Goal: Find specific page/section: Locate item on page

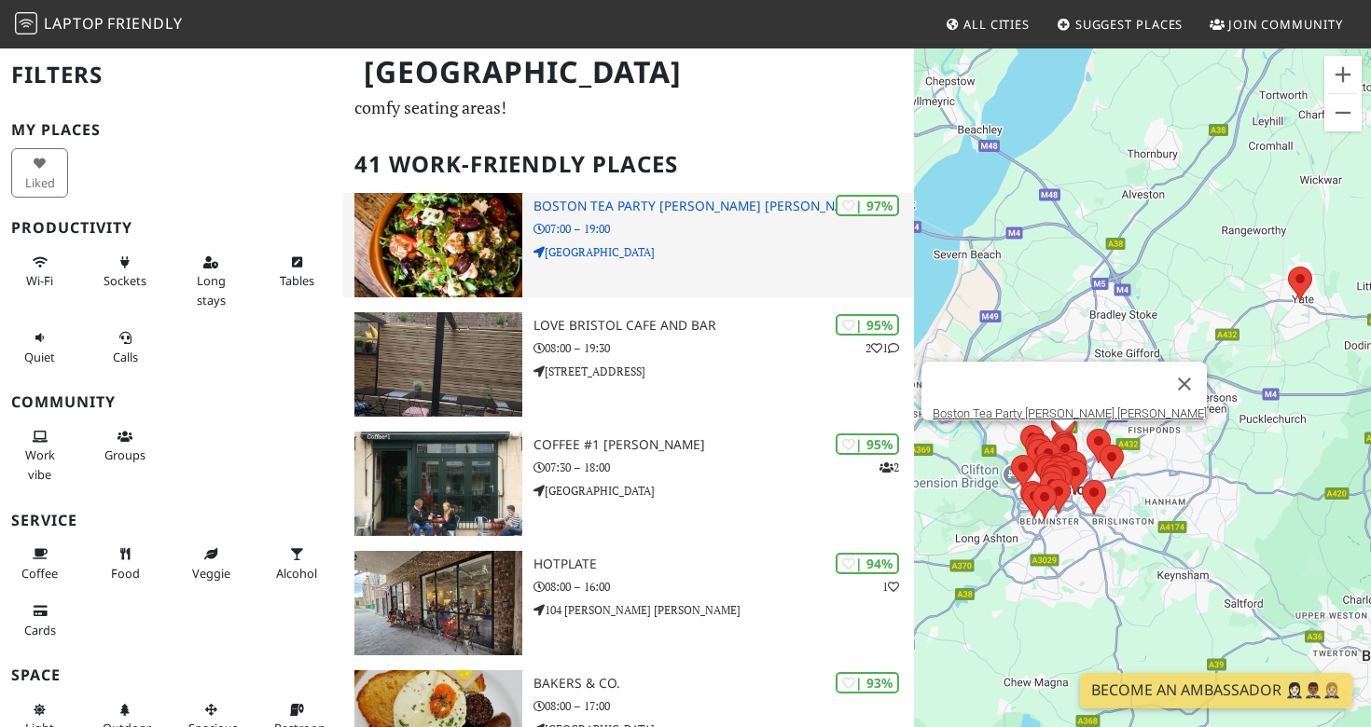
scroll to position [96, 0]
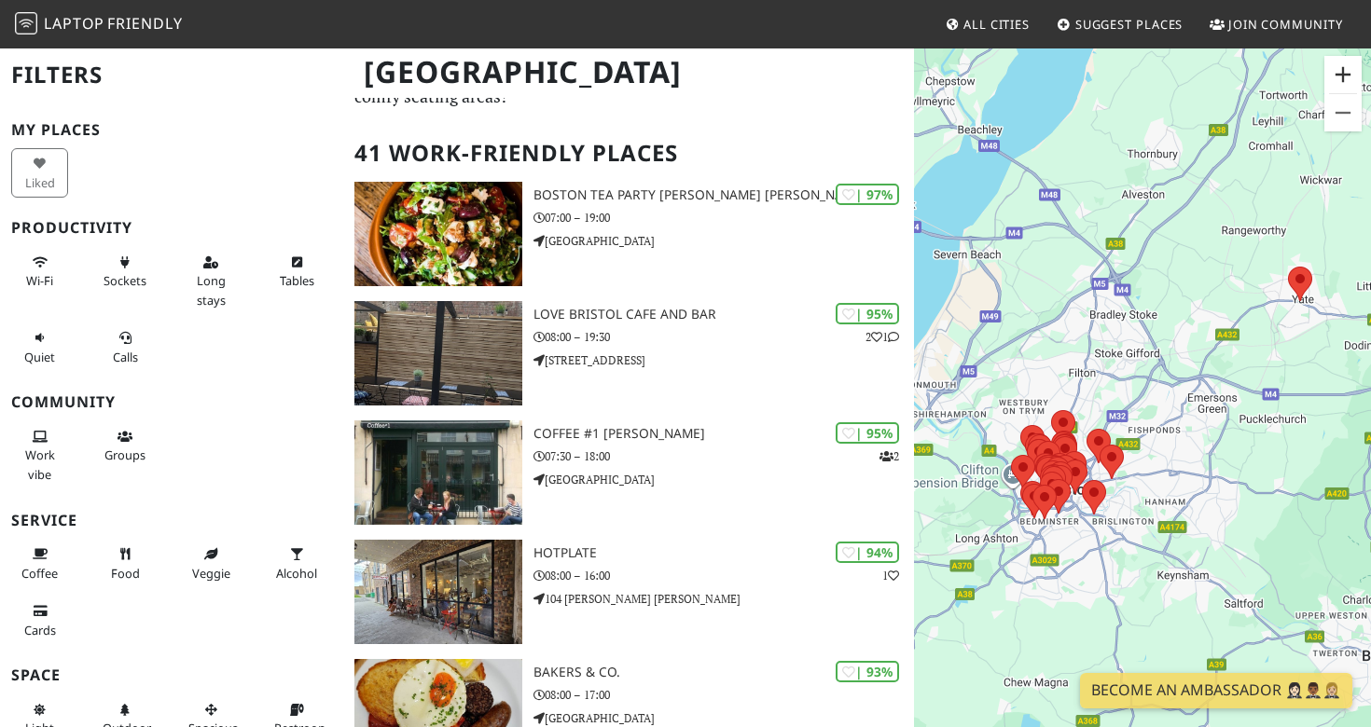
click at [1341, 91] on button "Zoom in" at bounding box center [1342, 74] width 37 height 37
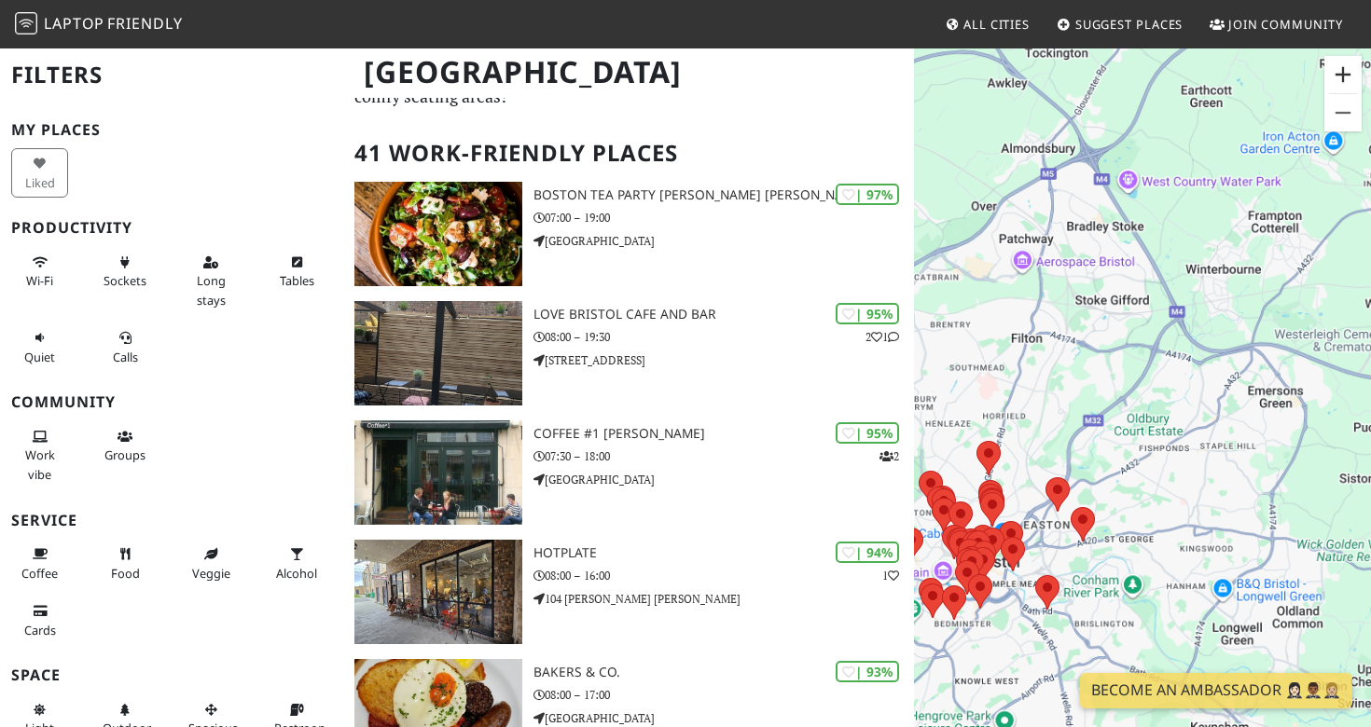
click at [1341, 91] on button "Zoom in" at bounding box center [1342, 74] width 37 height 37
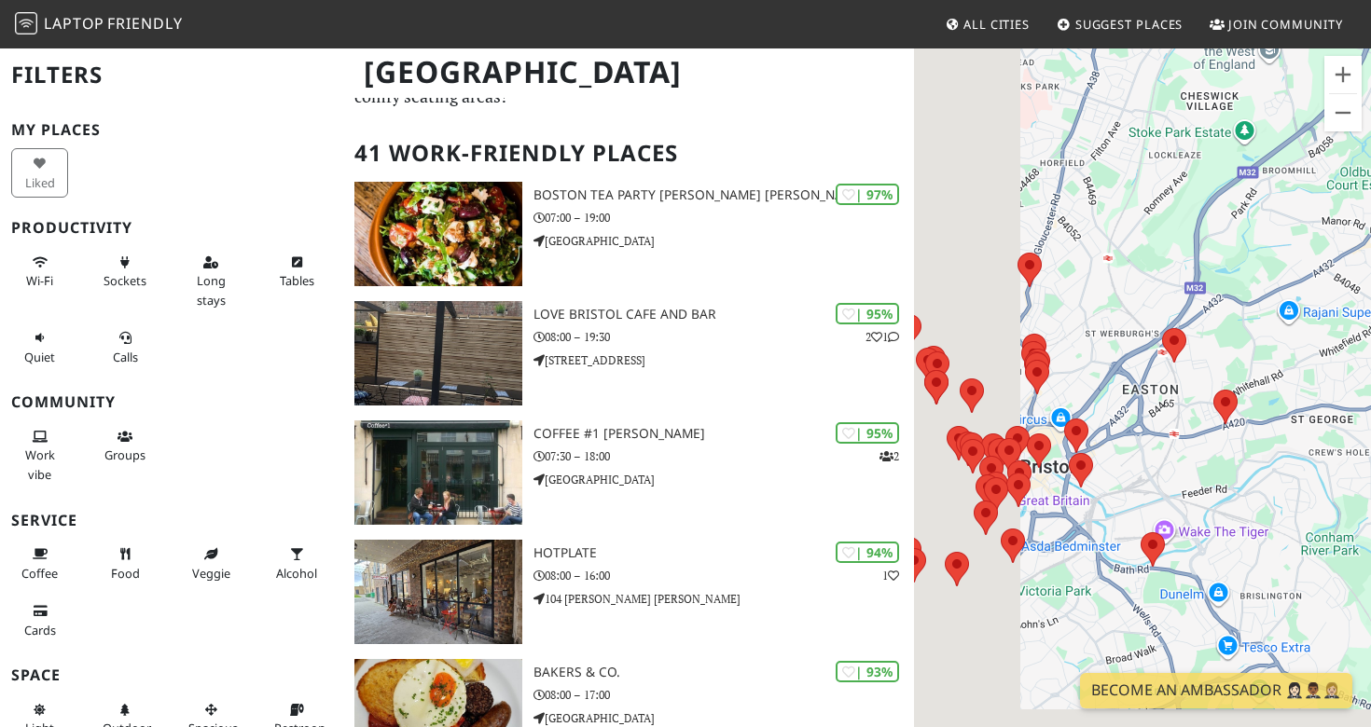
drag, startPoint x: 1040, startPoint y: 520, endPoint x: 1343, endPoint y: 178, distance: 457.1
click at [1344, 179] on div "To navigate, press the arrow keys." at bounding box center [1142, 410] width 457 height 727
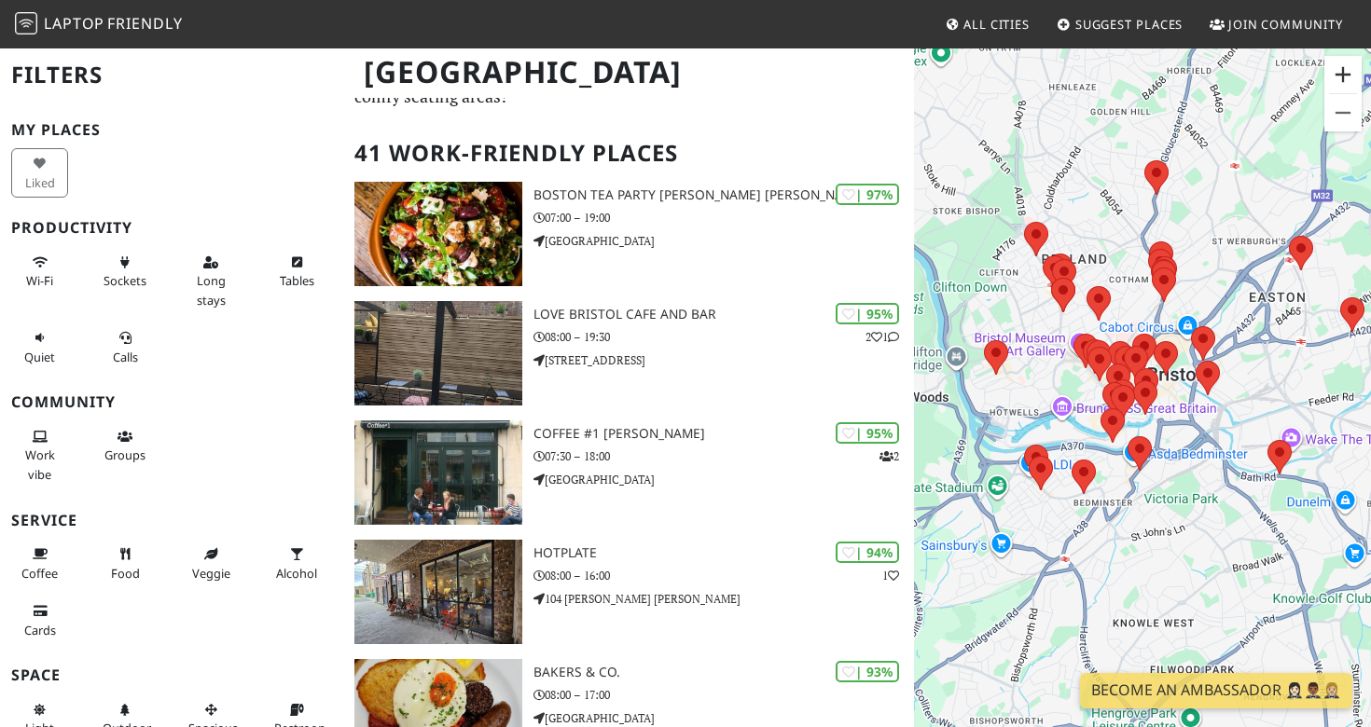
click at [1329, 89] on button "Zoom in" at bounding box center [1342, 74] width 37 height 37
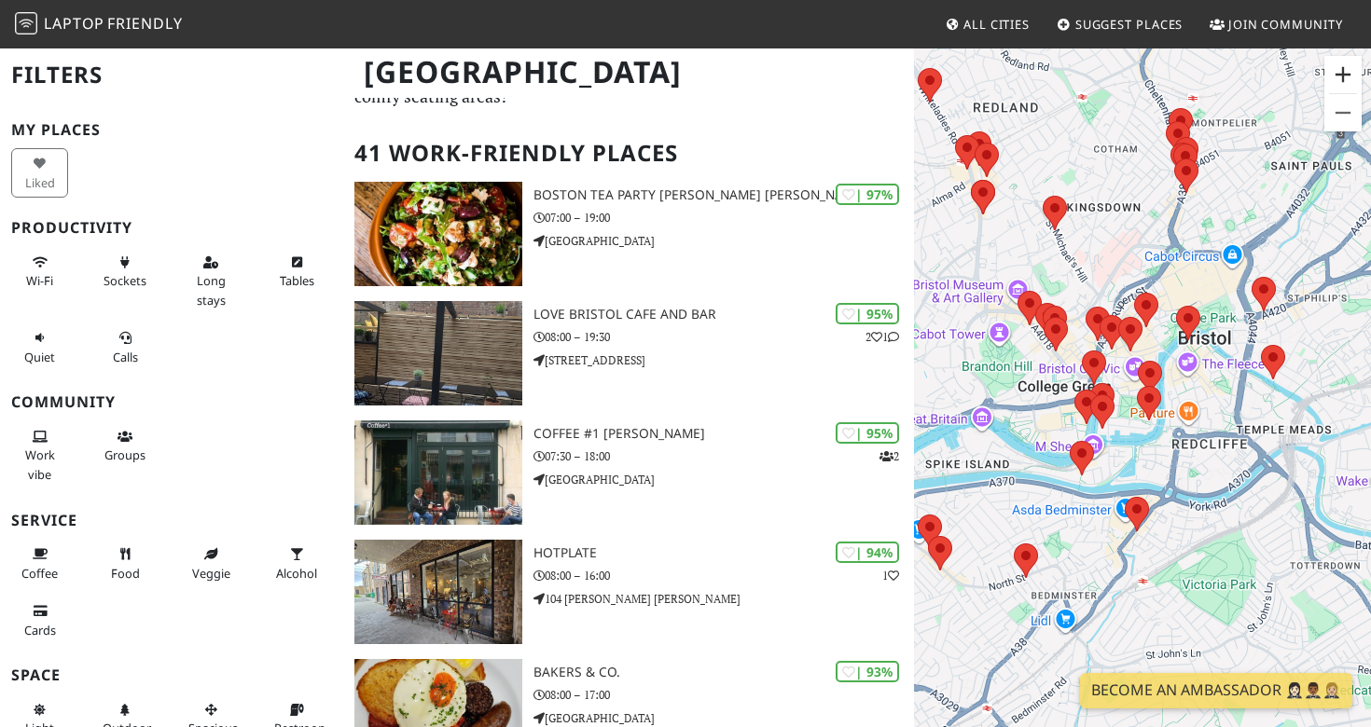
click at [1329, 89] on button "Zoom in" at bounding box center [1342, 74] width 37 height 37
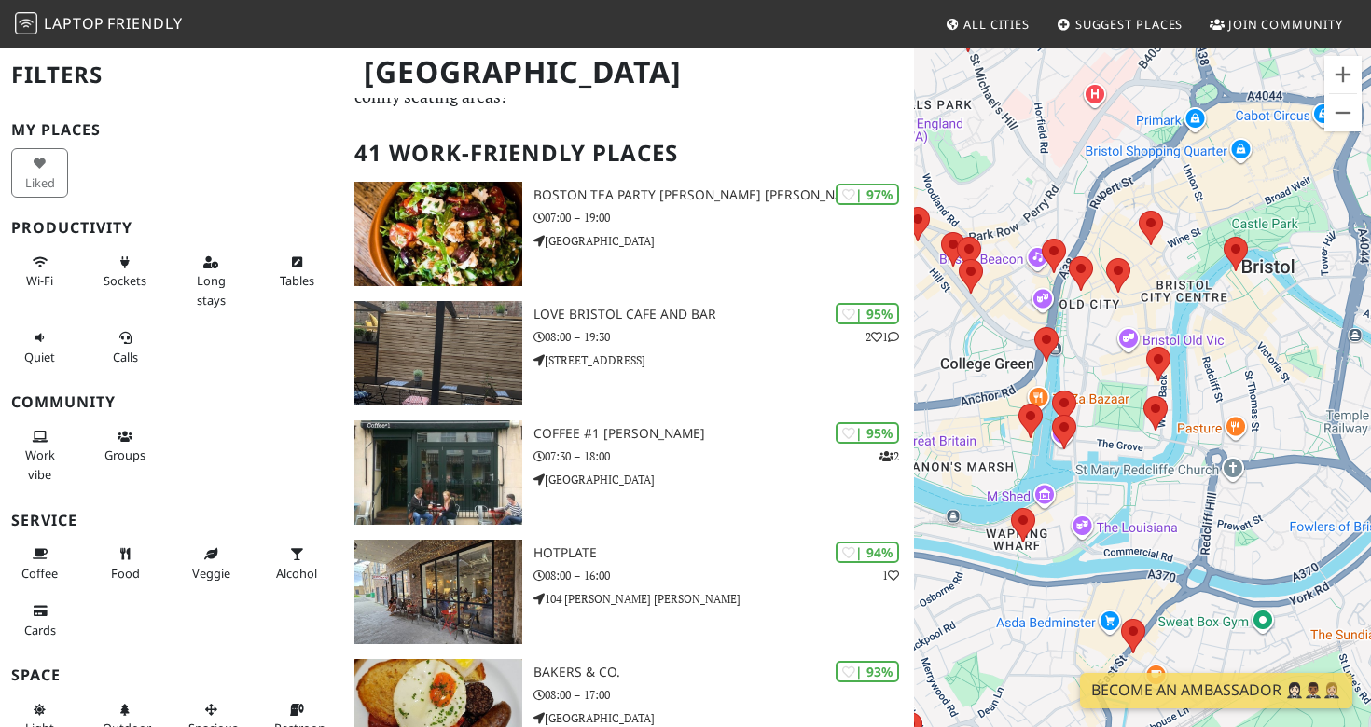
drag, startPoint x: 1247, startPoint y: 206, endPoint x: 1174, endPoint y: 329, distance: 143.0
click at [1176, 329] on div "To navigate, press the arrow keys." at bounding box center [1142, 410] width 457 height 727
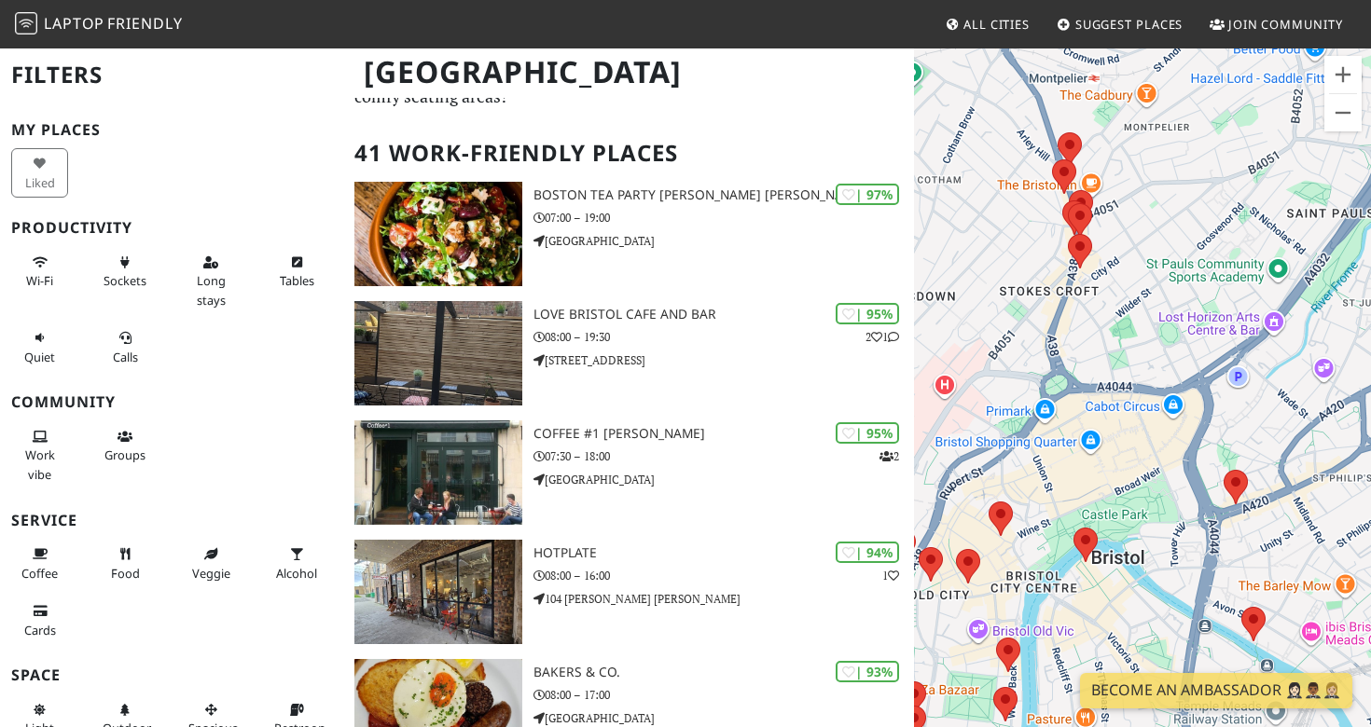
drag, startPoint x: 1174, startPoint y: 293, endPoint x: 1159, endPoint y: 379, distance: 87.1
click at [1160, 379] on div "To navigate, press the arrow keys." at bounding box center [1142, 410] width 457 height 727
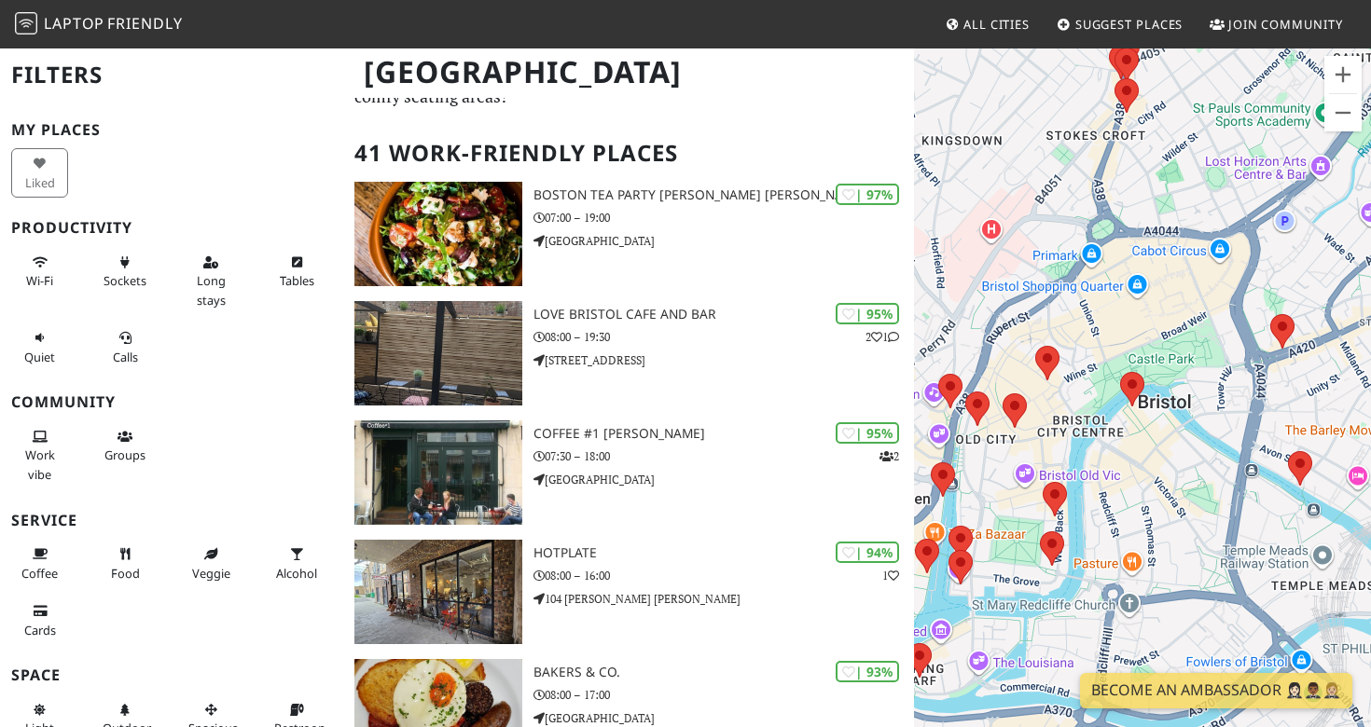
drag, startPoint x: 1079, startPoint y: 539, endPoint x: 1134, endPoint y: 341, distance: 205.2
click at [1136, 341] on div "To navigate, press the arrow keys." at bounding box center [1142, 410] width 457 height 727
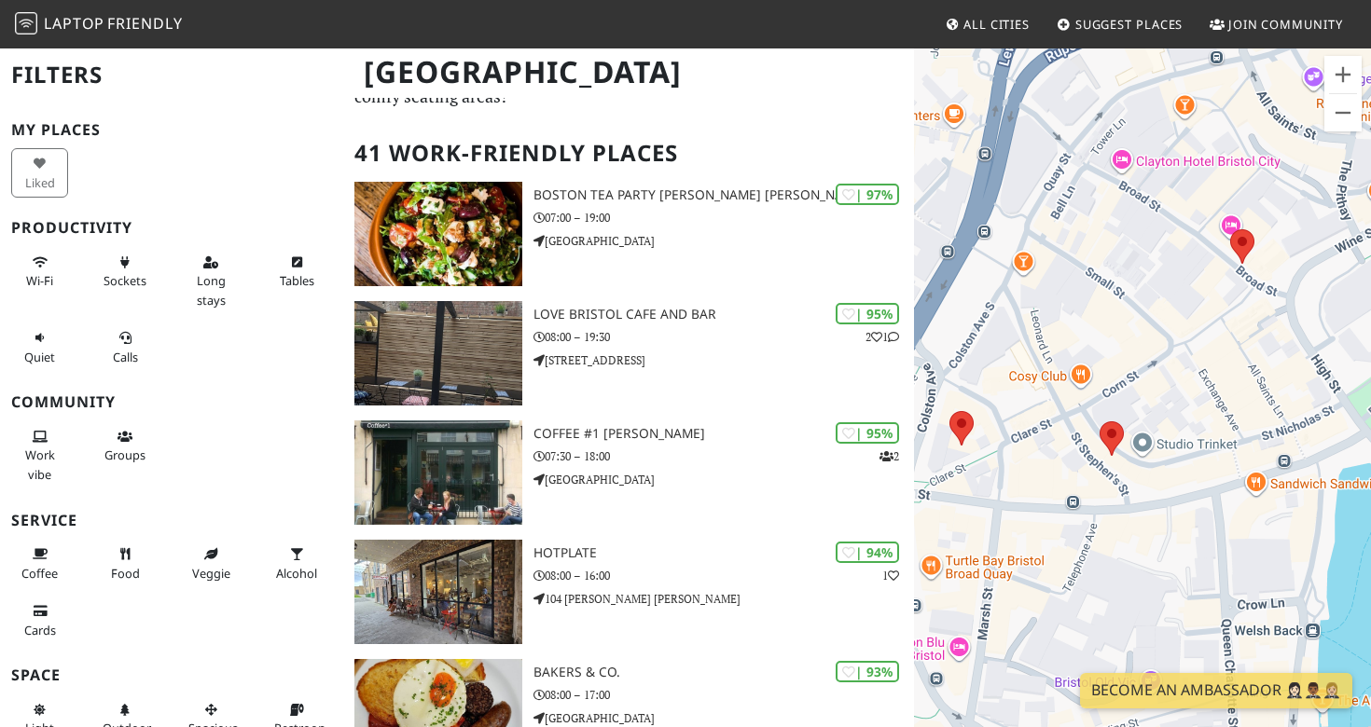
drag, startPoint x: 1075, startPoint y: 459, endPoint x: 1192, endPoint y: 209, distance: 275.7
click at [1193, 209] on div "To navigate, press the arrow keys." at bounding box center [1142, 410] width 457 height 727
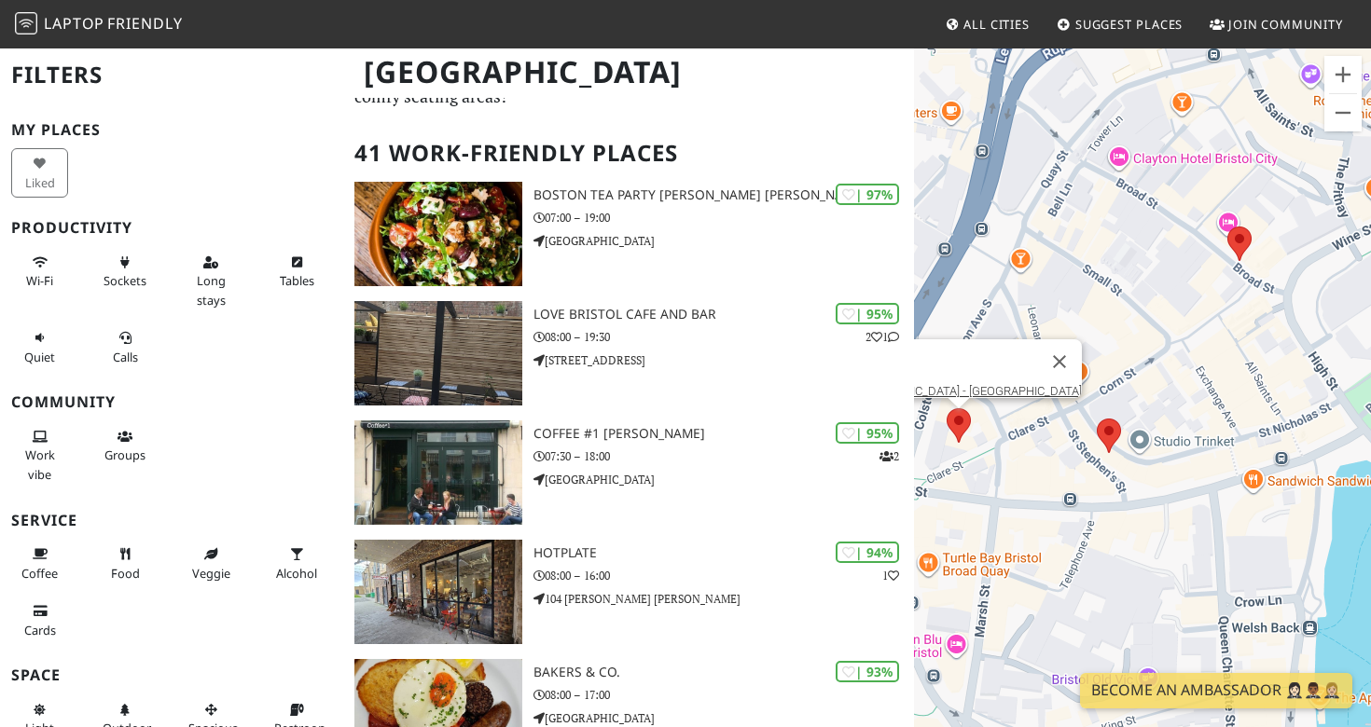
click at [961, 421] on div "To navigate, press the arrow keys. [GEOGRAPHIC_DATA] - [GEOGRAPHIC_DATA]" at bounding box center [1142, 410] width 457 height 727
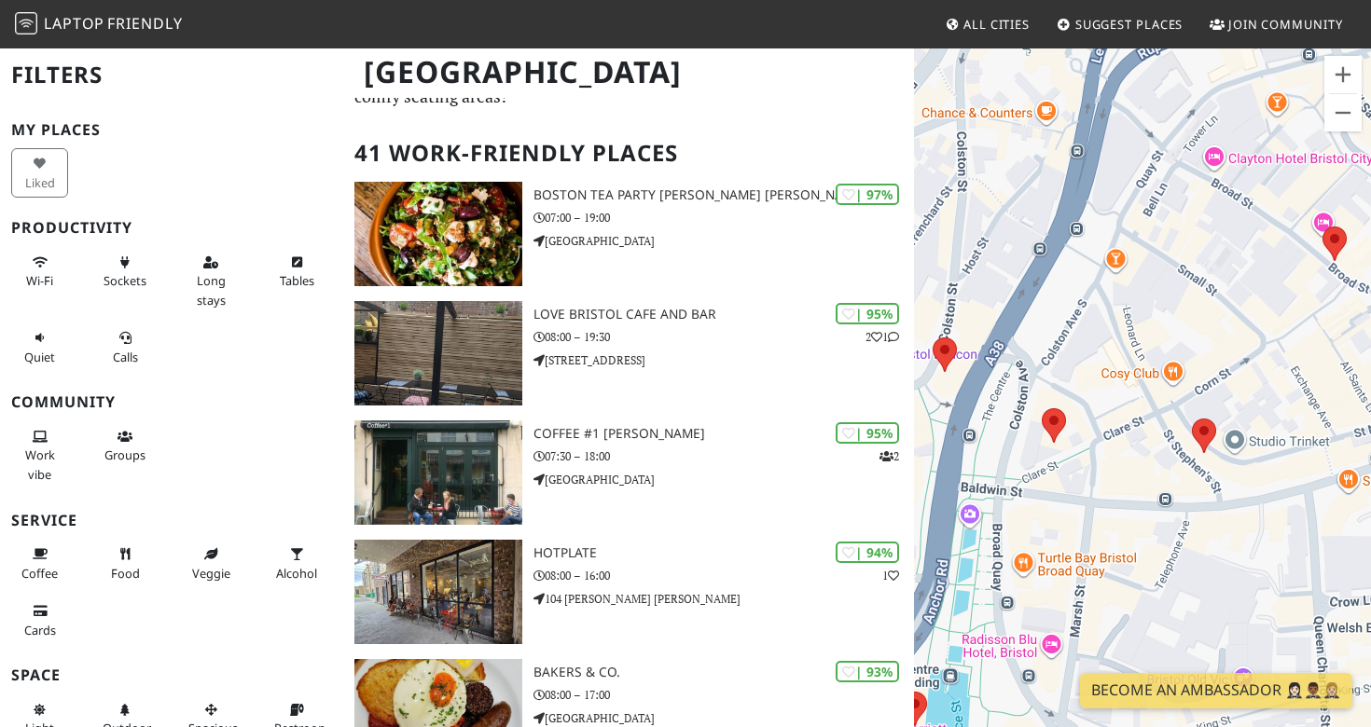
click at [1046, 432] on img at bounding box center [1053, 425] width 24 height 34
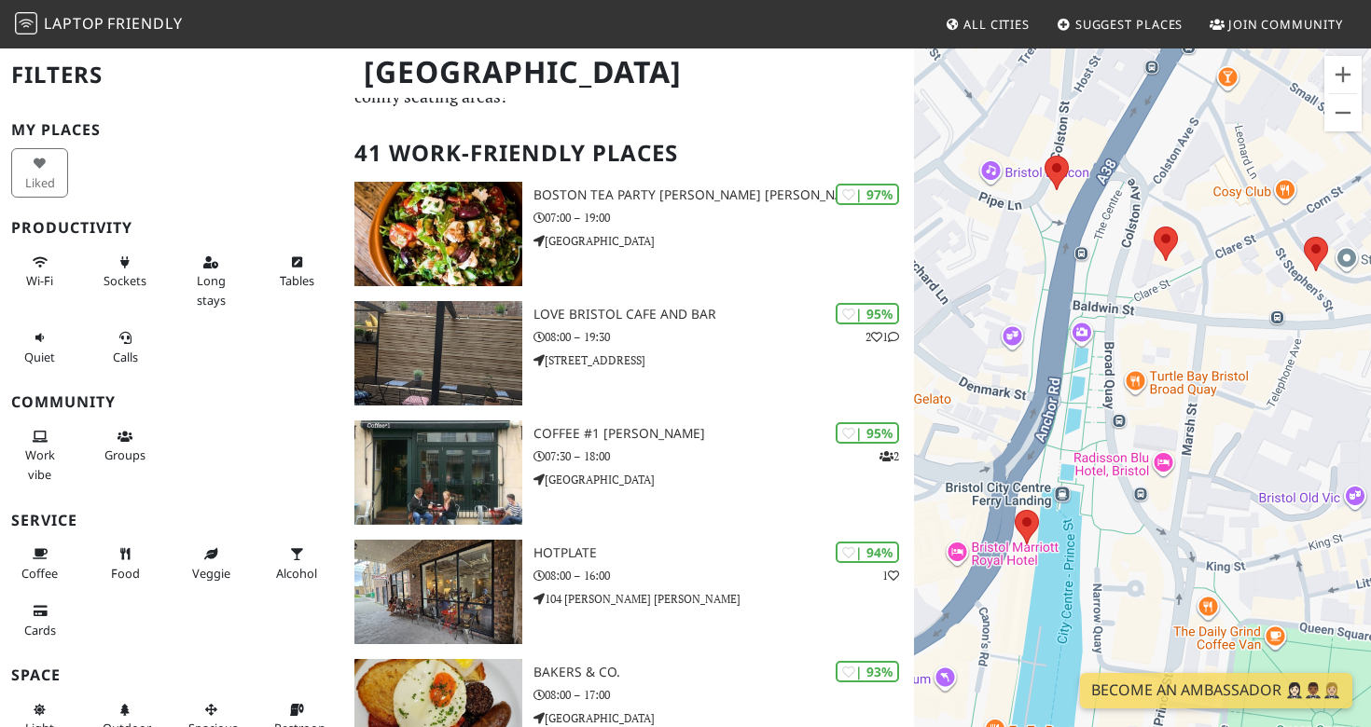
drag, startPoint x: 1065, startPoint y: 469, endPoint x: 1073, endPoint y: 267, distance: 202.5
click at [1073, 267] on div "To navigate, press the arrow keys." at bounding box center [1142, 410] width 457 height 727
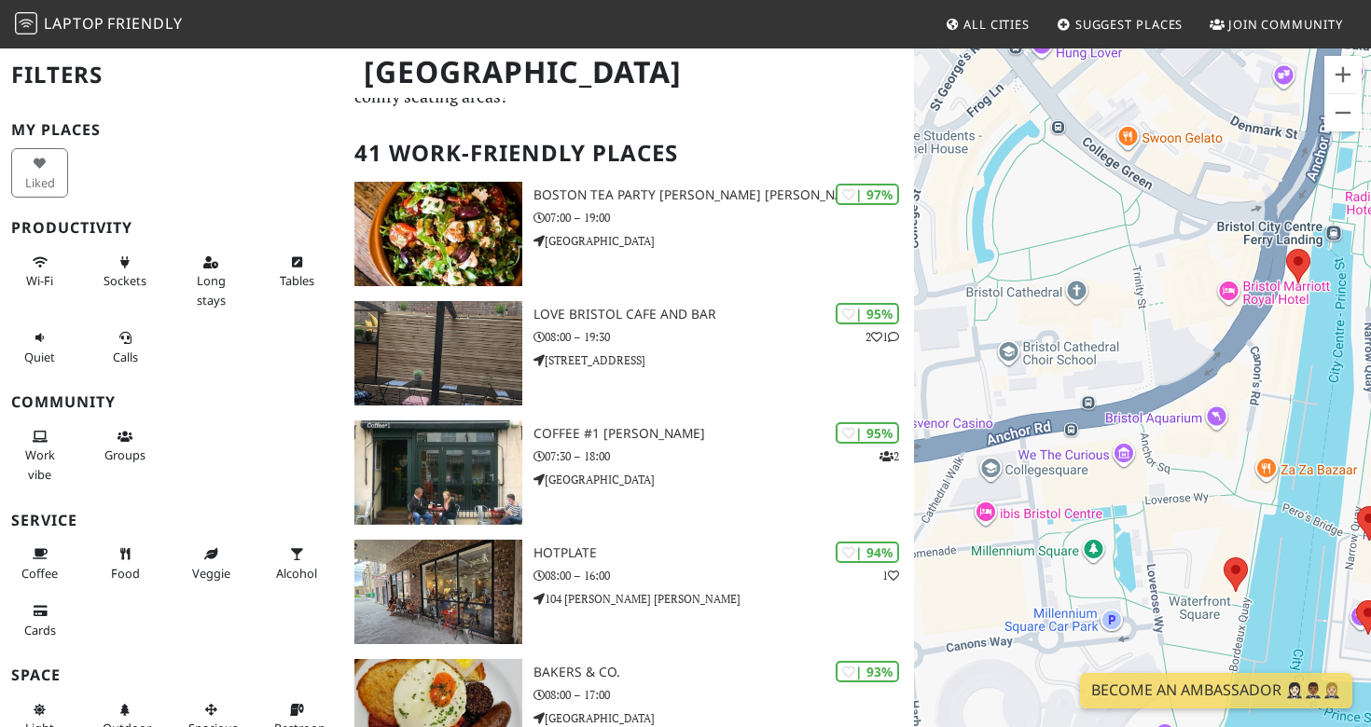
drag, startPoint x: 1022, startPoint y: 482, endPoint x: 1284, endPoint y: 277, distance: 332.7
click at [1286, 277] on img at bounding box center [1298, 266] width 24 height 34
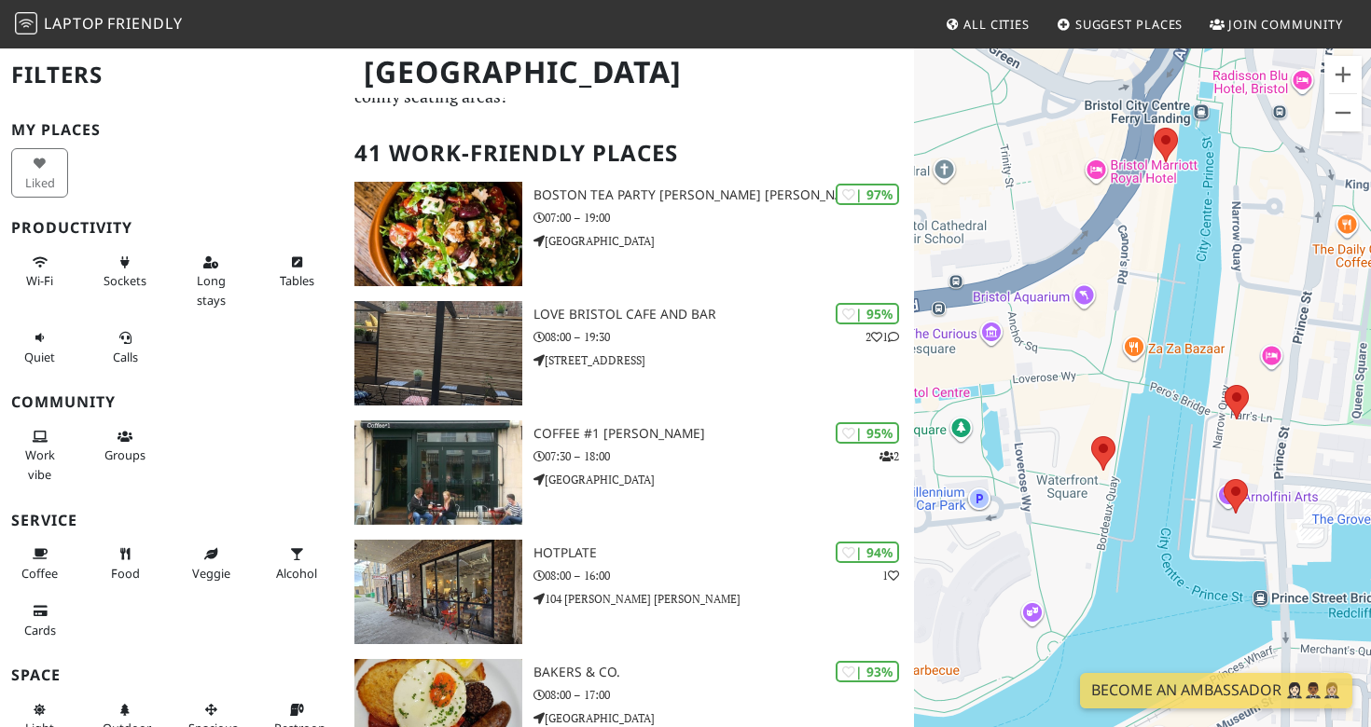
drag, startPoint x: 1285, startPoint y: 435, endPoint x: 1151, endPoint y: 311, distance: 182.1
click at [1151, 311] on div "To navigate, press the arrow keys." at bounding box center [1142, 410] width 457 height 727
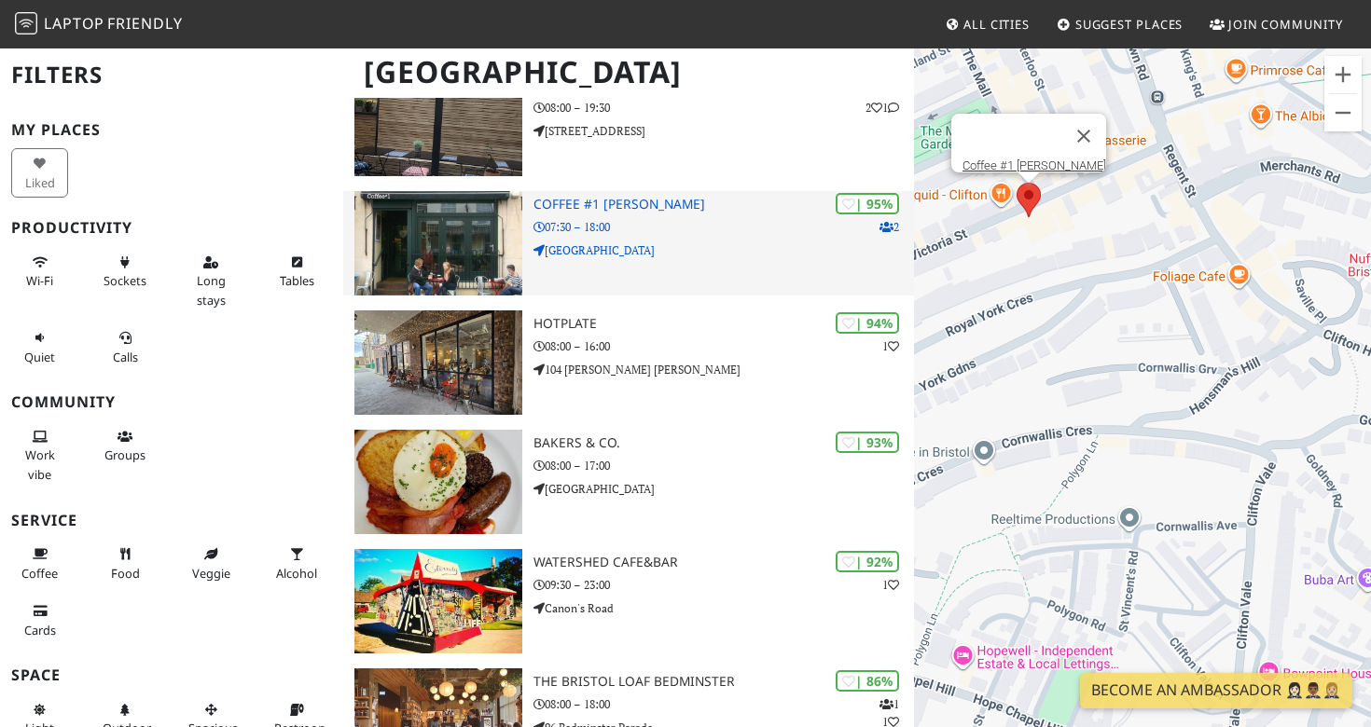
scroll to position [326, 0]
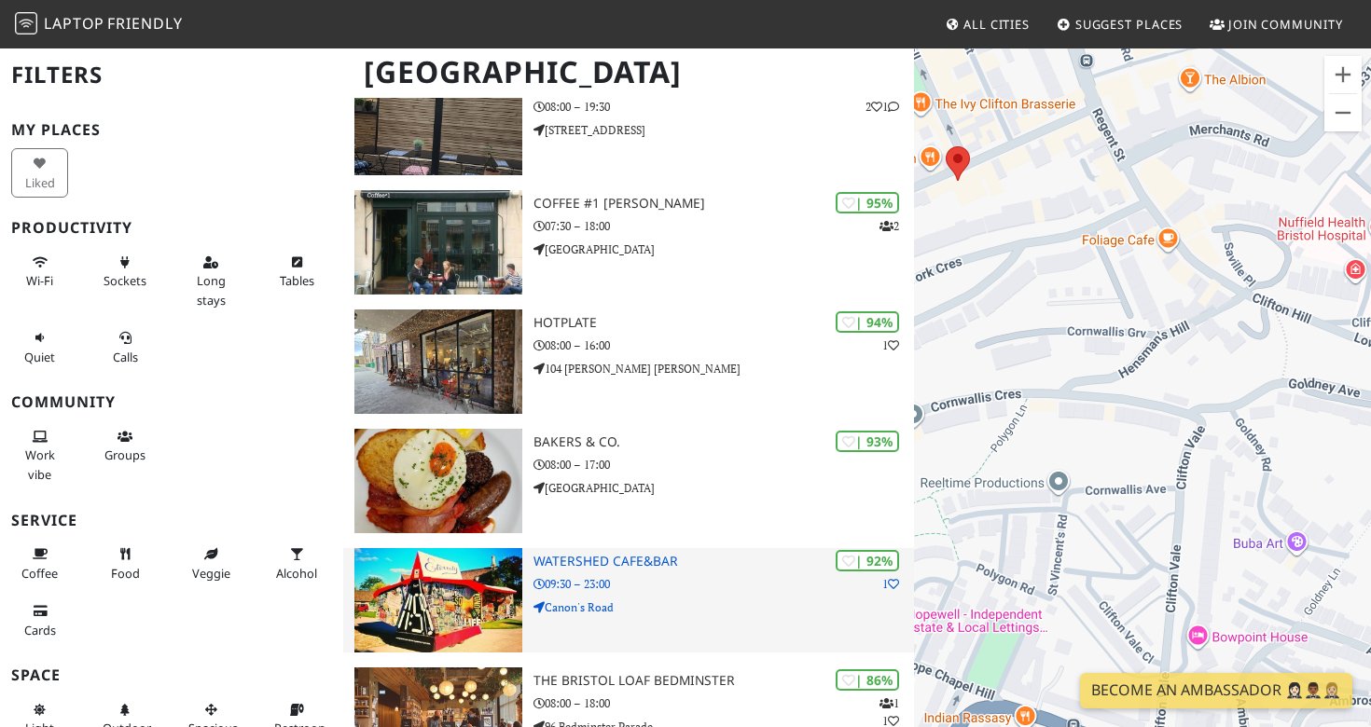
drag, startPoint x: 1049, startPoint y: 394, endPoint x: 842, endPoint y: 596, distance: 288.8
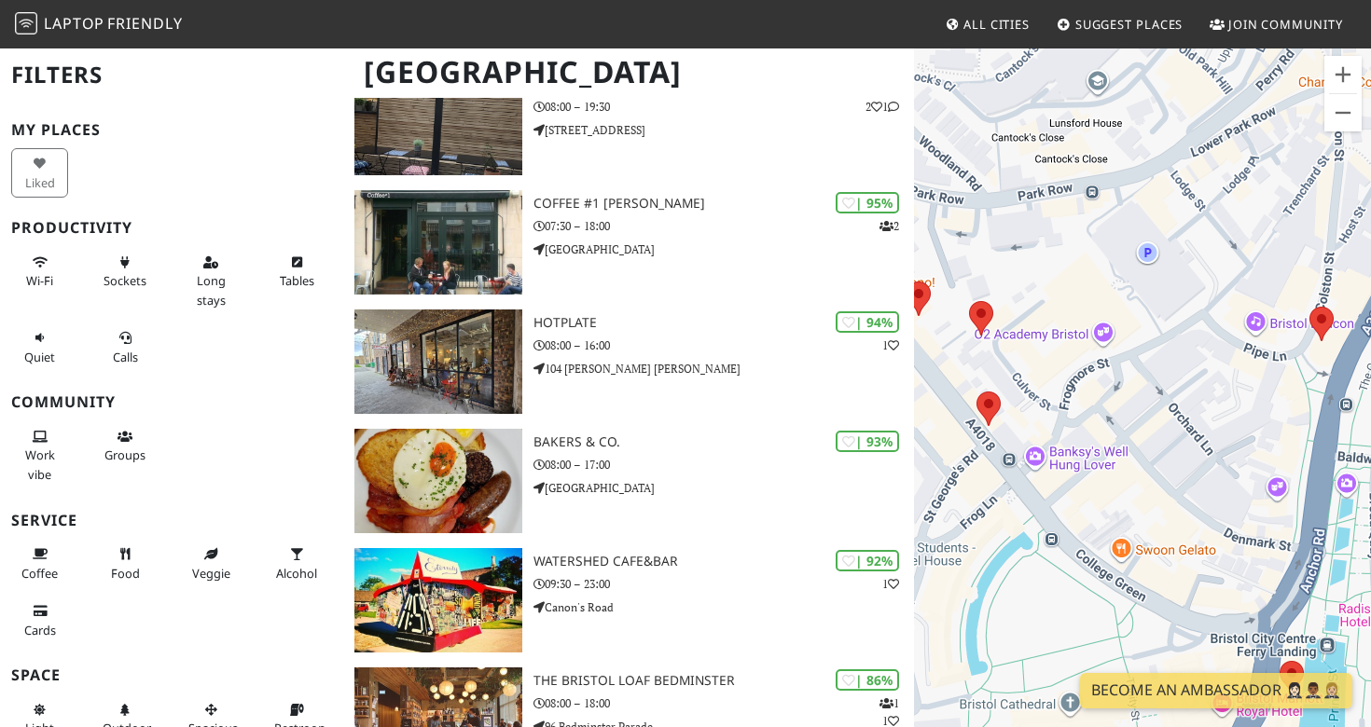
drag, startPoint x: 1093, startPoint y: 405, endPoint x: 1120, endPoint y: 380, distance: 36.3
click at [1138, 379] on div "To navigate, press the arrow keys." at bounding box center [1142, 410] width 457 height 727
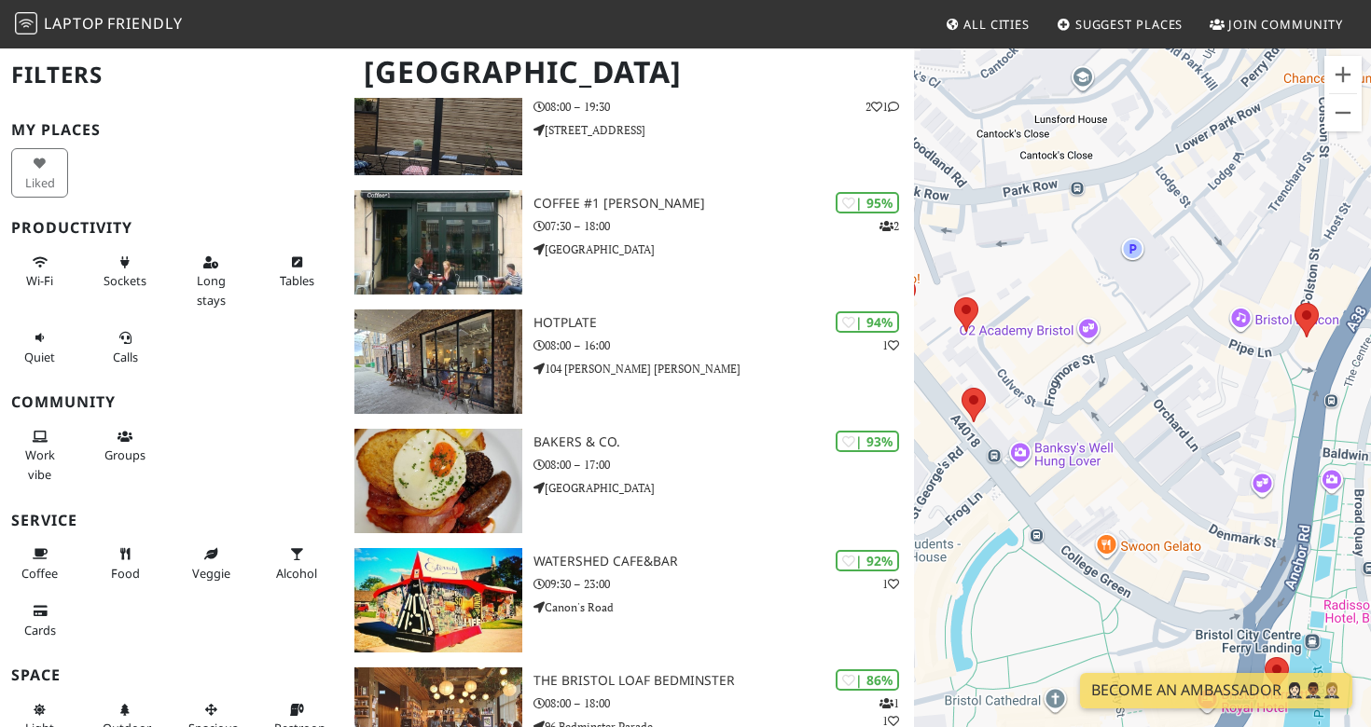
drag, startPoint x: 1120, startPoint y: 380, endPoint x: 988, endPoint y: 380, distance: 131.5
click at [992, 380] on div "To navigate, press the arrow keys." at bounding box center [1142, 410] width 457 height 727
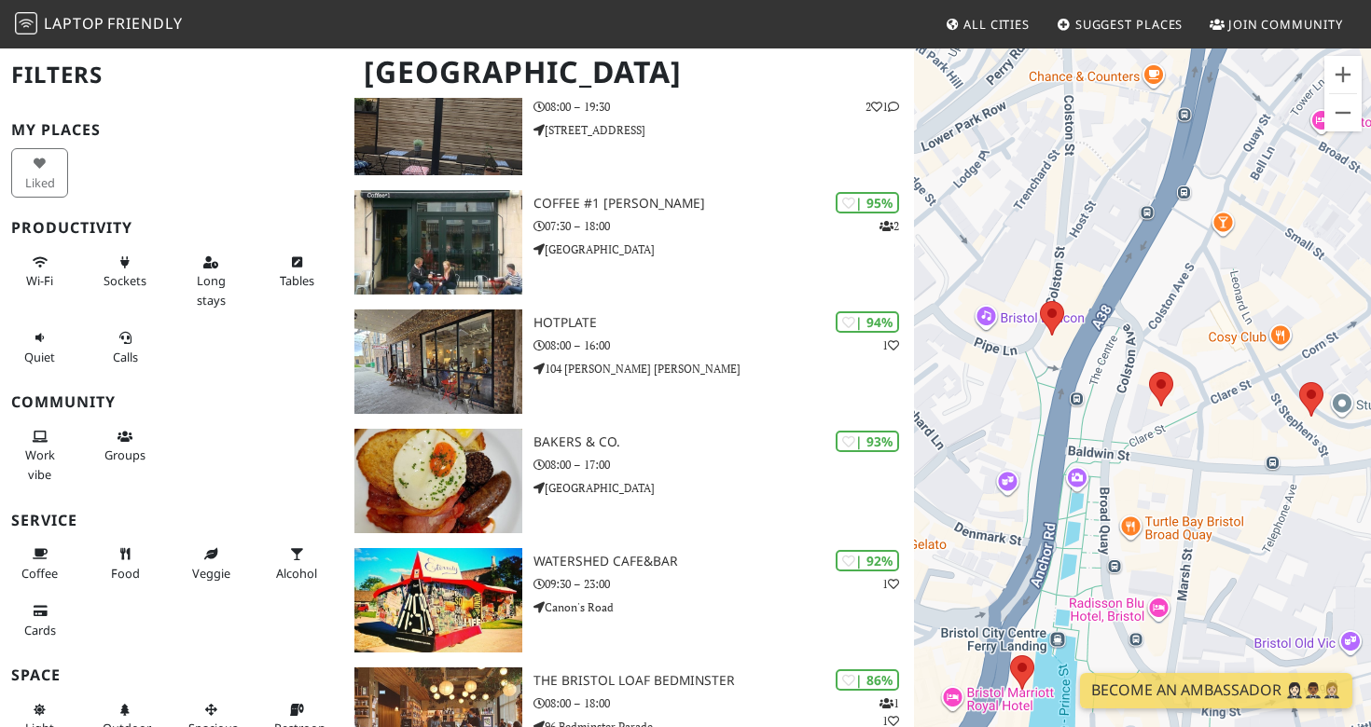
drag, startPoint x: 1264, startPoint y: 434, endPoint x: 977, endPoint y: 429, distance: 287.2
click at [978, 429] on div "To navigate, press the arrow keys." at bounding box center [1142, 410] width 457 height 727
